Goal: Navigation & Orientation: Find specific page/section

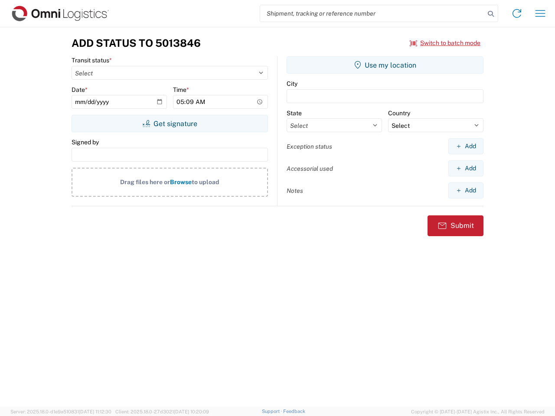
click at [372, 13] on input "search" at bounding box center [372, 13] width 224 height 16
click at [491, 14] on icon at bounding box center [491, 14] width 12 height 12
click at [517, 13] on icon at bounding box center [517, 14] width 14 height 14
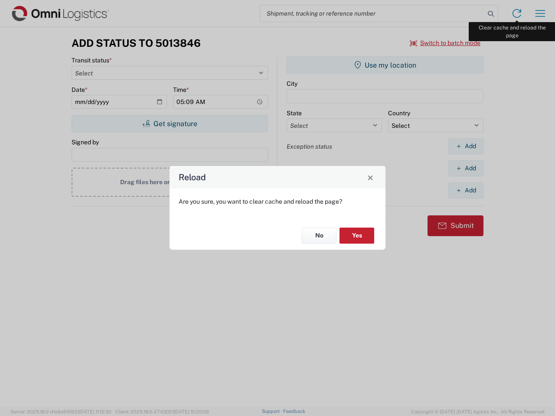
click at [540, 13] on div "Reload Are you sure, you want to clear cache and reload the page? No Yes" at bounding box center [277, 208] width 555 height 416
click at [445, 43] on div "Reload Are you sure, you want to clear cache and reload the page? No Yes" at bounding box center [277, 208] width 555 height 416
click at [169, 124] on div "Reload Are you sure, you want to clear cache and reload the page? No Yes" at bounding box center [277, 208] width 555 height 416
click at [385, 65] on div "Reload Are you sure, you want to clear cache and reload the page? No Yes" at bounding box center [277, 208] width 555 height 416
click at [465, 146] on div "Reload Are you sure, you want to clear cache and reload the page? No Yes" at bounding box center [277, 208] width 555 height 416
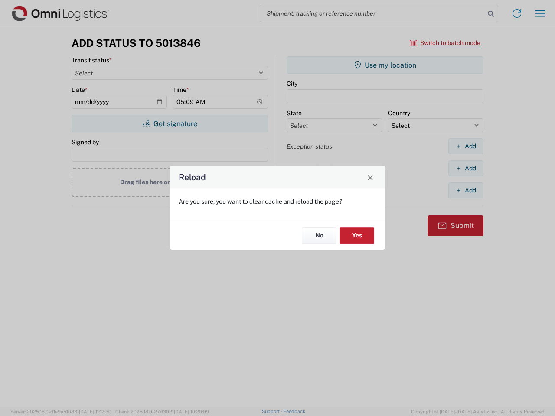
click at [465, 168] on div "Reload Are you sure, you want to clear cache and reload the page? No Yes" at bounding box center [277, 208] width 555 height 416
click at [465, 190] on div "Reload Are you sure, you want to clear cache and reload the page? No Yes" at bounding box center [277, 208] width 555 height 416
